Goal: Task Accomplishment & Management: Complete application form

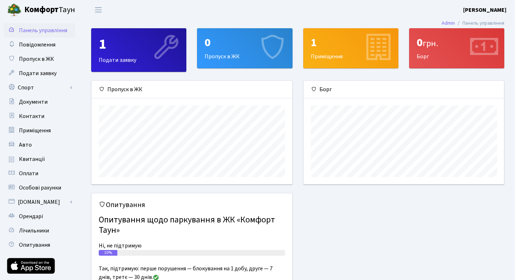
scroll to position [103, 200]
click at [38, 72] on span "Подати заявку" at bounding box center [38, 73] width 38 height 8
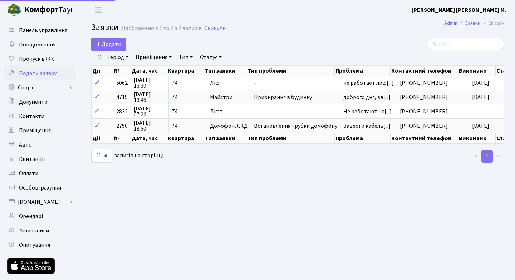
select select "25"
click at [40, 57] on span "Пропуск в ЖК" at bounding box center [36, 59] width 35 height 8
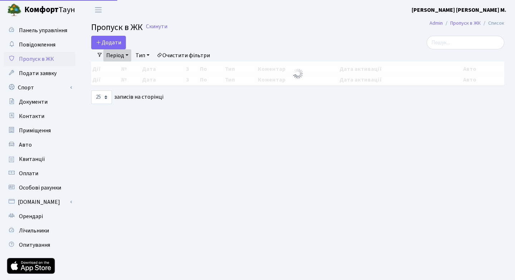
select select "25"
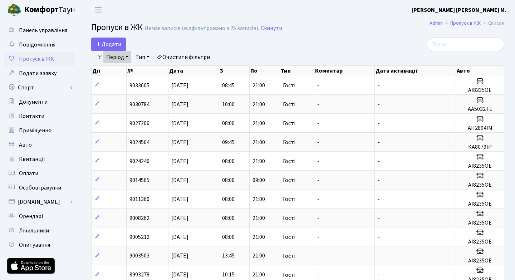
click at [117, 54] on link "Період" at bounding box center [117, 57] width 28 height 12
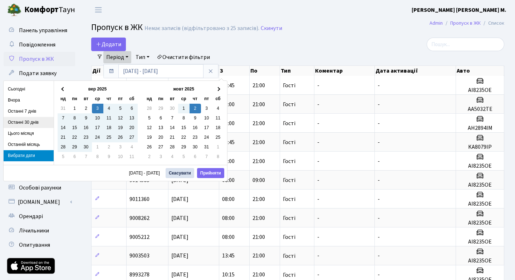
click at [25, 121] on li "Останні 30 днів" at bounding box center [29, 122] width 50 height 11
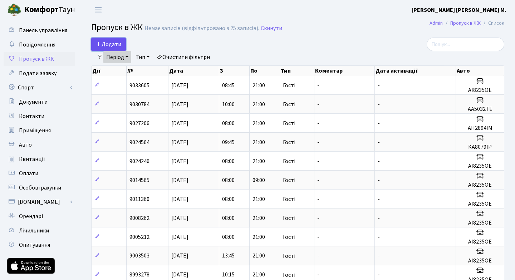
click at [110, 43] on span "Додати" at bounding box center [108, 44] width 25 height 8
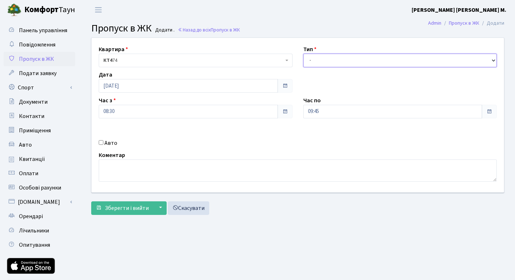
click at [492, 61] on select "- Доставка Таксі Гості Сервіс" at bounding box center [400, 61] width 194 height 14
select select "3"
click at [329, 112] on input "09:45" at bounding box center [392, 112] width 179 height 14
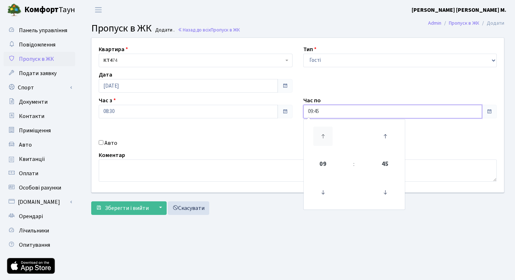
click at [322, 134] on icon at bounding box center [322, 136] width 19 height 19
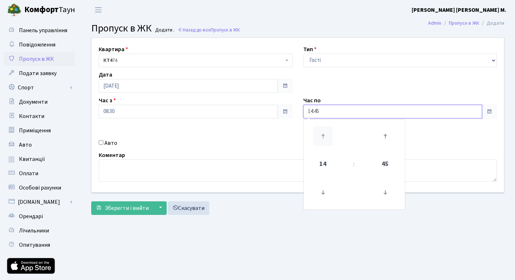
click at [322, 134] on icon at bounding box center [322, 136] width 19 height 19
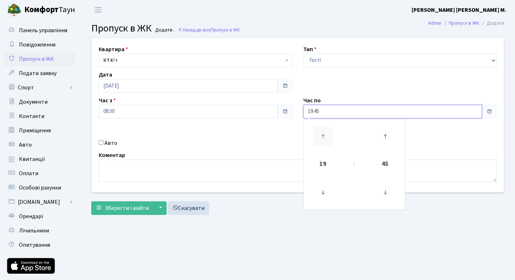
click at [322, 134] on icon at bounding box center [322, 136] width 19 height 19
click at [384, 193] on icon at bounding box center [385, 192] width 19 height 19
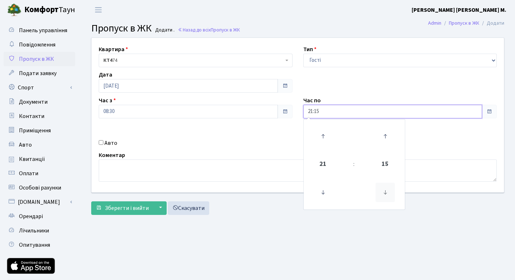
type input "21:00"
click at [425, 137] on div "Квартира <b>КТ4</b>&nbsp;&nbsp;&nbsp;74 КТ4 74 Тип - Доставка Таксі Гості Серві…" at bounding box center [297, 115] width 423 height 155
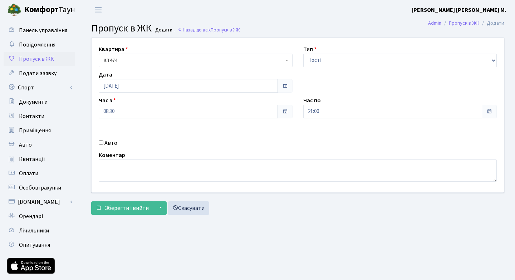
click at [99, 143] on input "Авто" at bounding box center [101, 142] width 5 height 5
checkbox input "true"
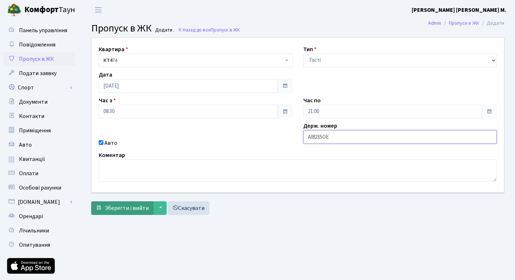
type input "AI8235OE"
click at [138, 207] on span "Зберегти і вийти" at bounding box center [127, 208] width 44 height 8
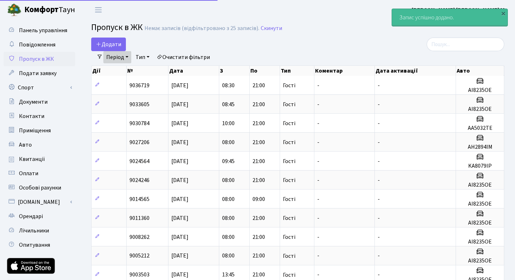
select select "25"
